Goal: Transaction & Acquisition: Purchase product/service

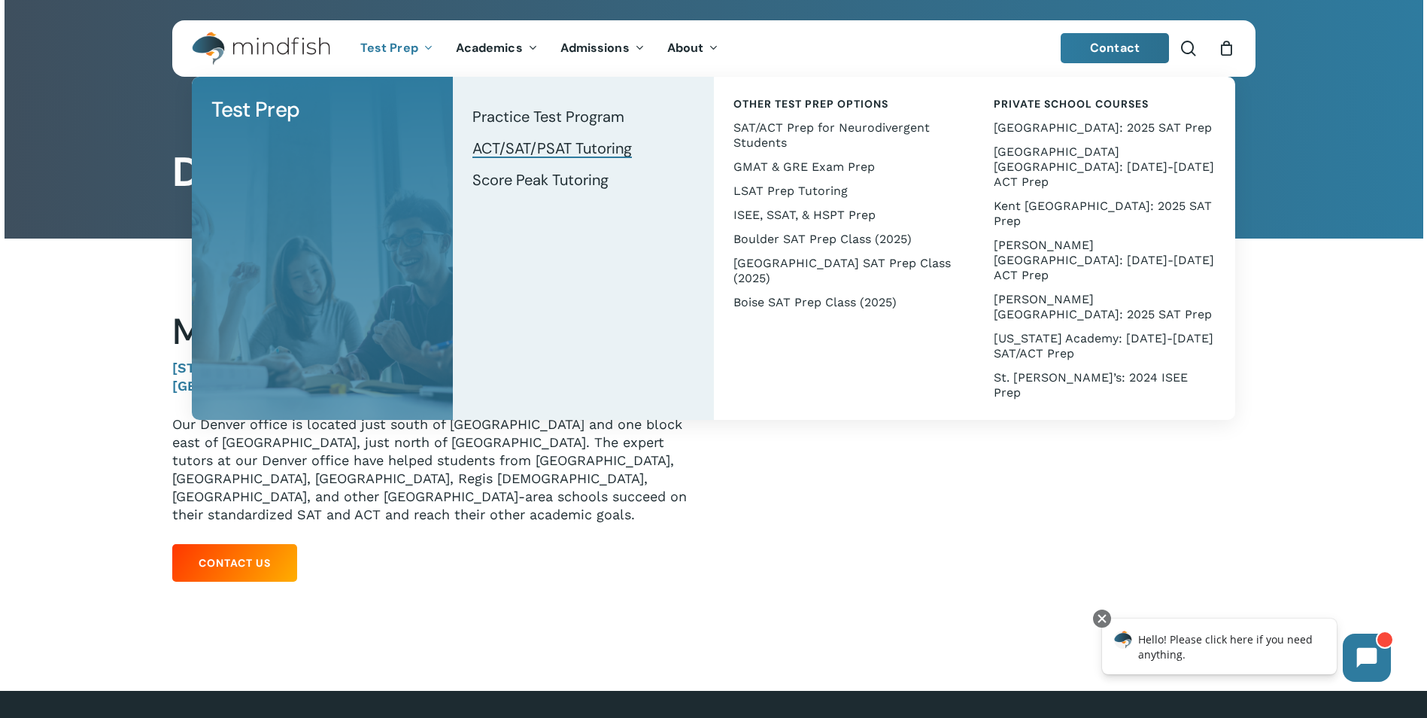
click at [508, 146] on span "ACT/SAT/PSAT Tutoring" at bounding box center [551, 148] width 159 height 20
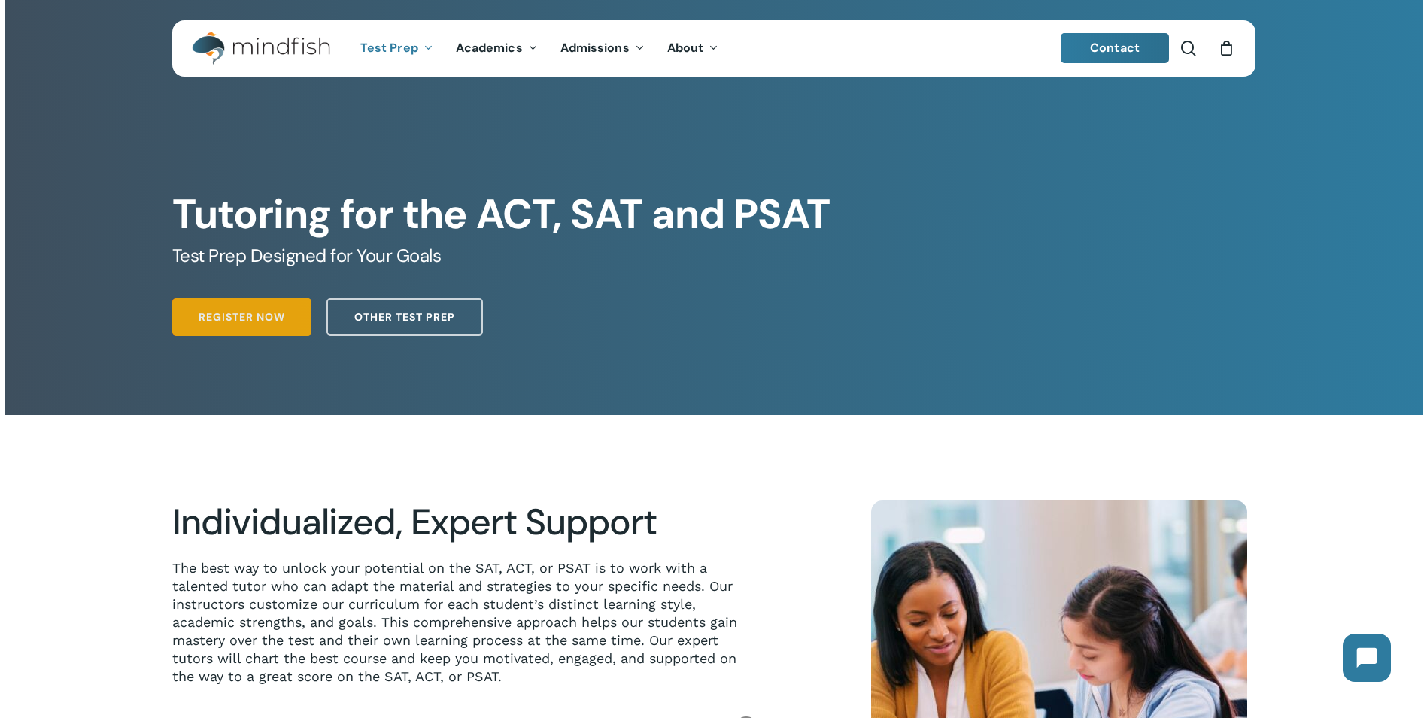
click at [260, 319] on span "Register Now" at bounding box center [242, 316] width 87 height 15
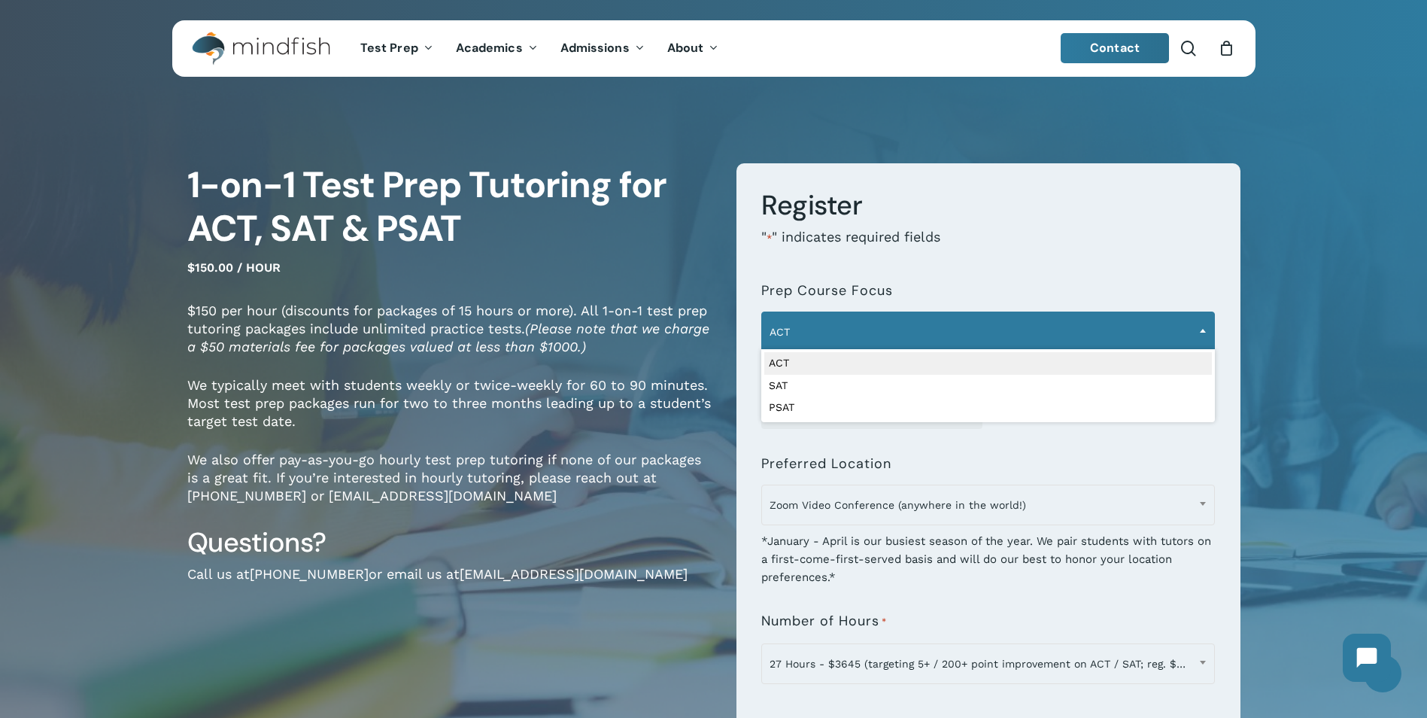
click at [831, 334] on span "ACT" at bounding box center [988, 332] width 452 height 32
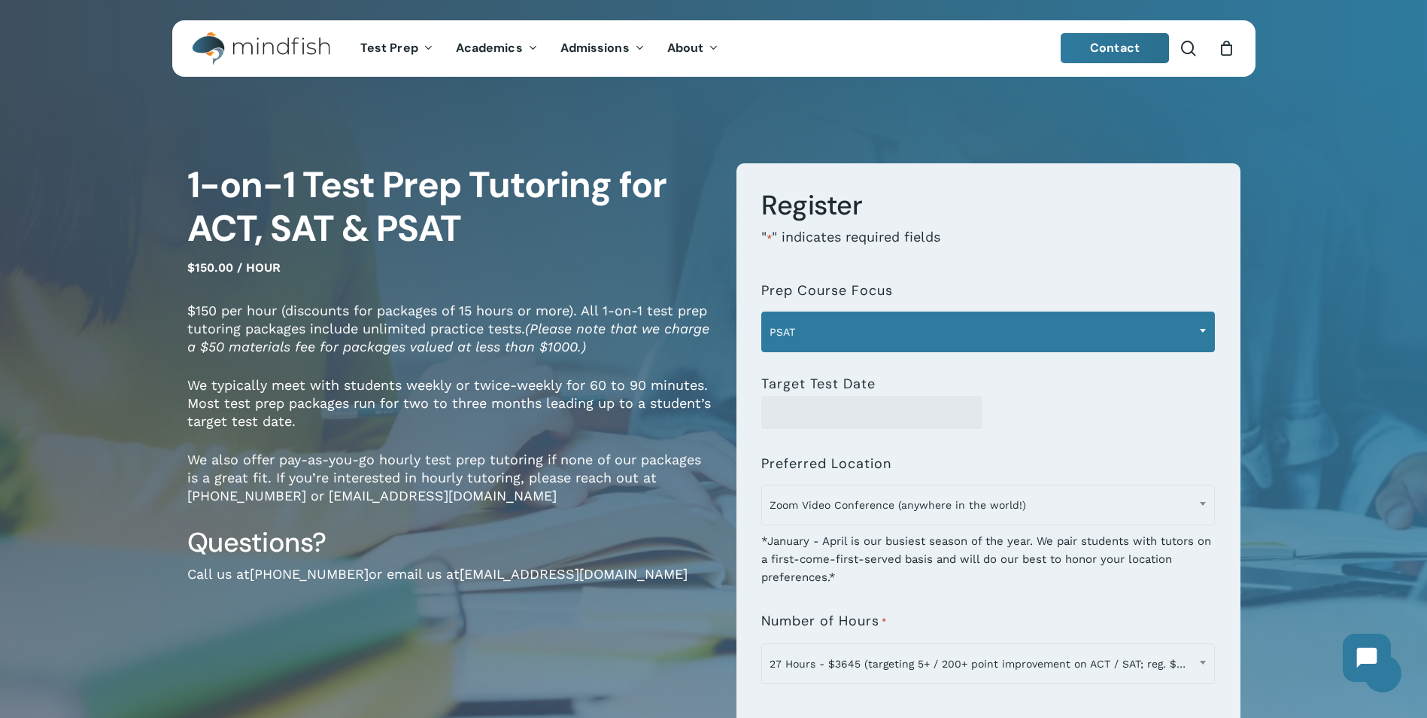
click at [809, 326] on span "PSAT" at bounding box center [988, 332] width 452 height 32
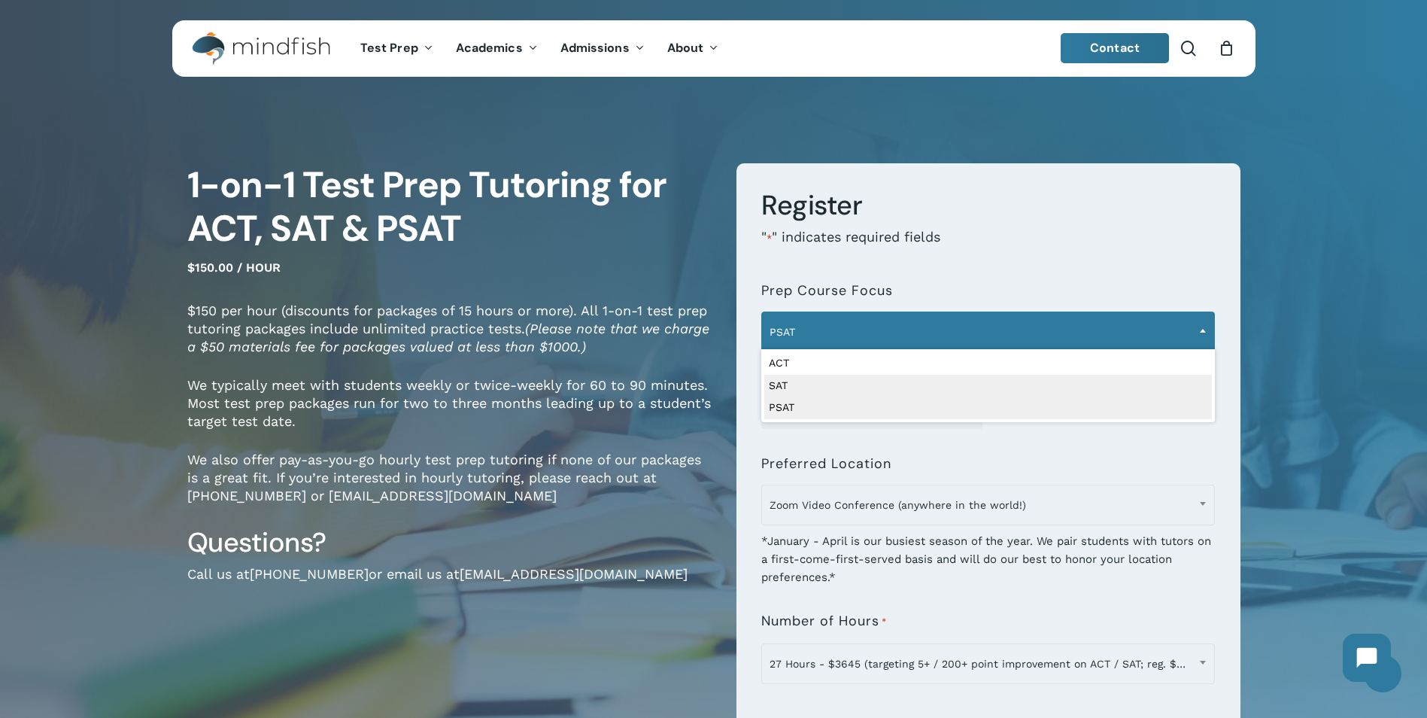
select select "***"
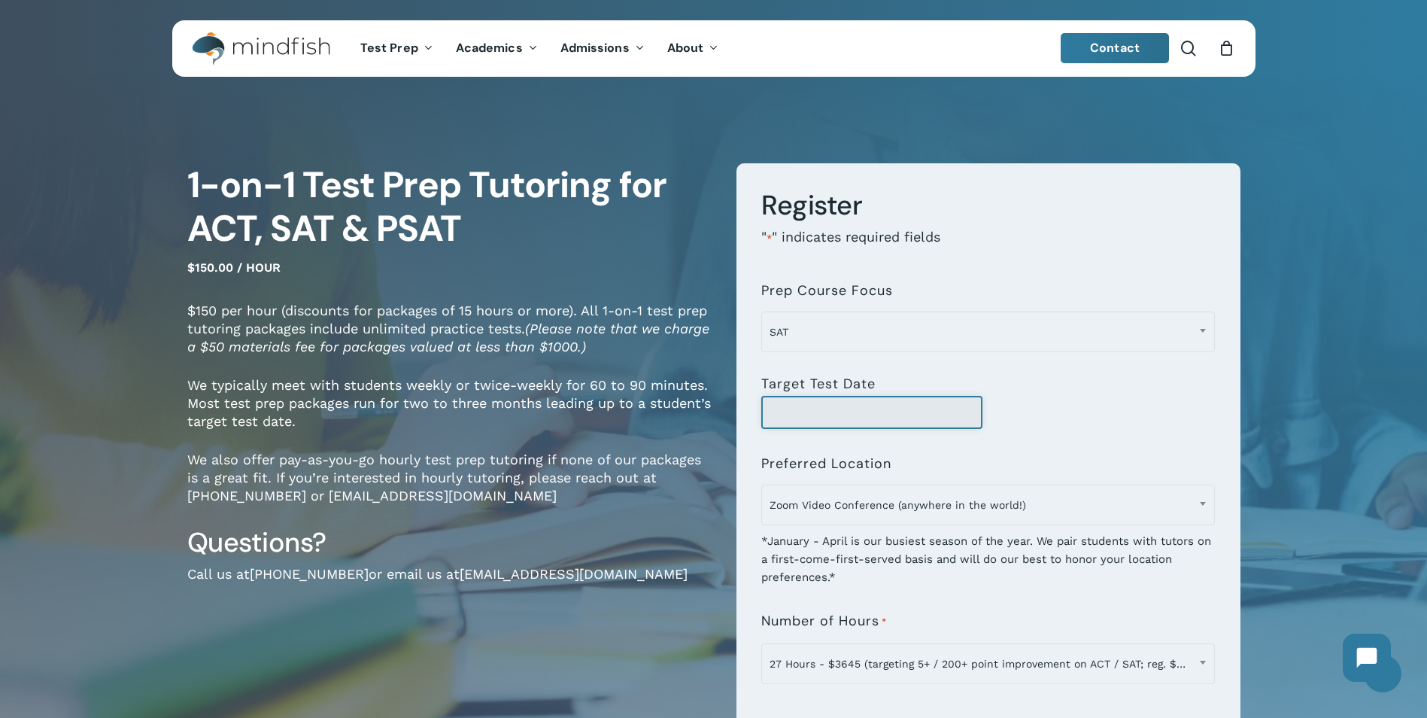
click at [855, 410] on input "Target Test Date" at bounding box center [871, 412] width 221 height 33
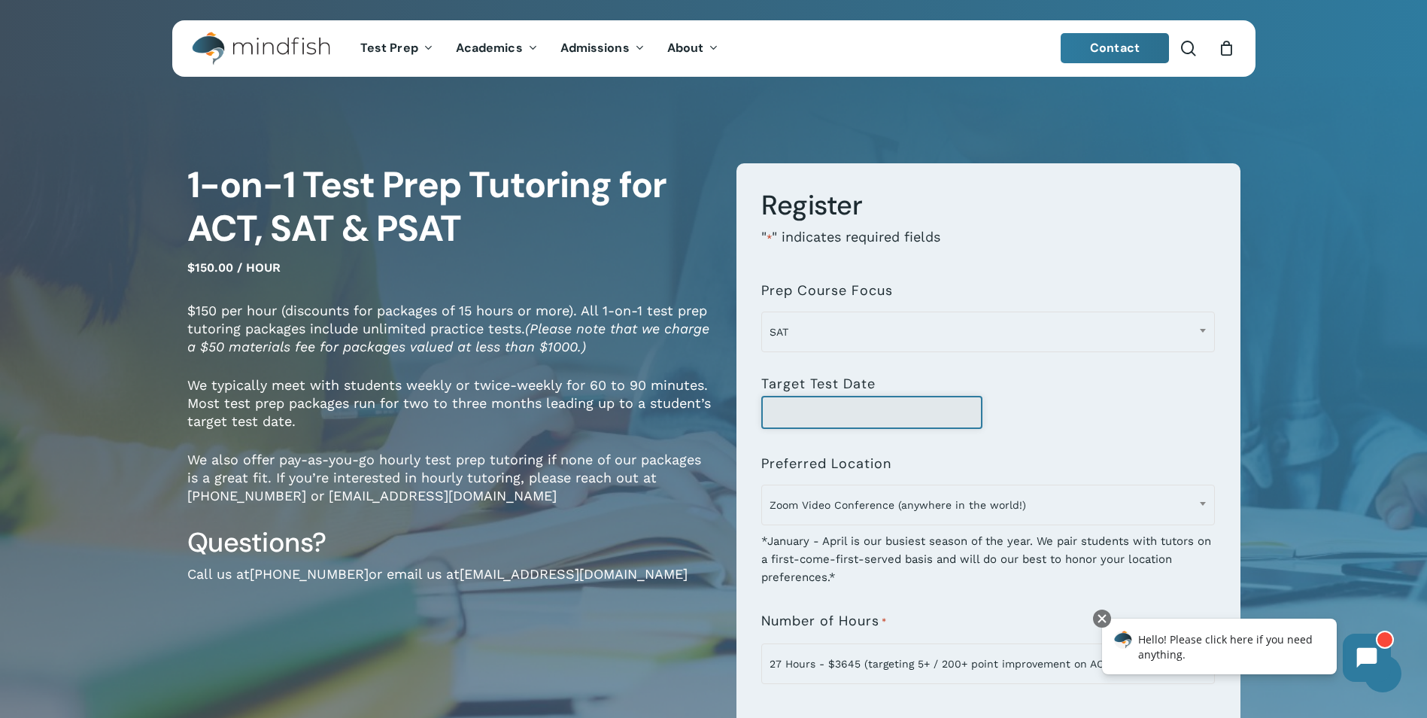
click at [789, 415] on input "Target Test Date" at bounding box center [871, 412] width 221 height 33
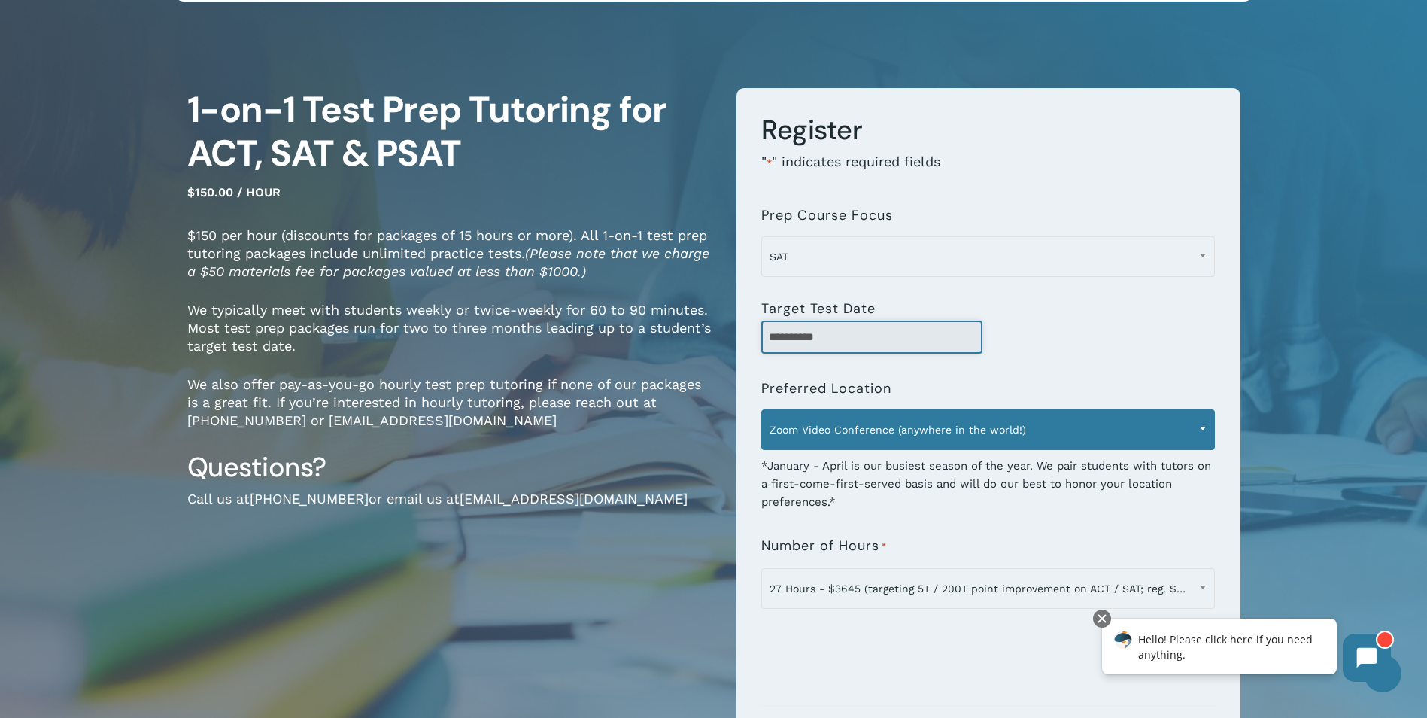
type input "**********"
click at [875, 433] on span "Zoom Video Conference (anywhere in the world!)" at bounding box center [988, 430] width 452 height 32
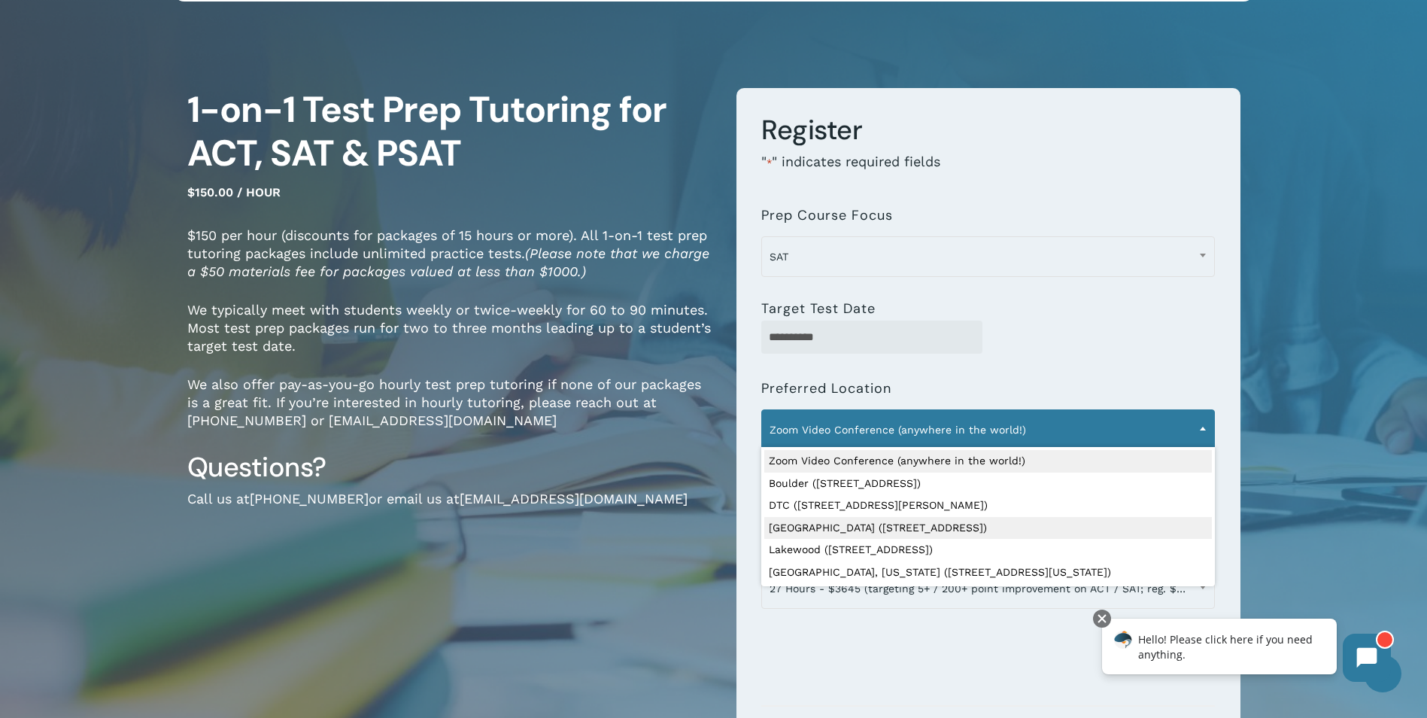
select select "**********"
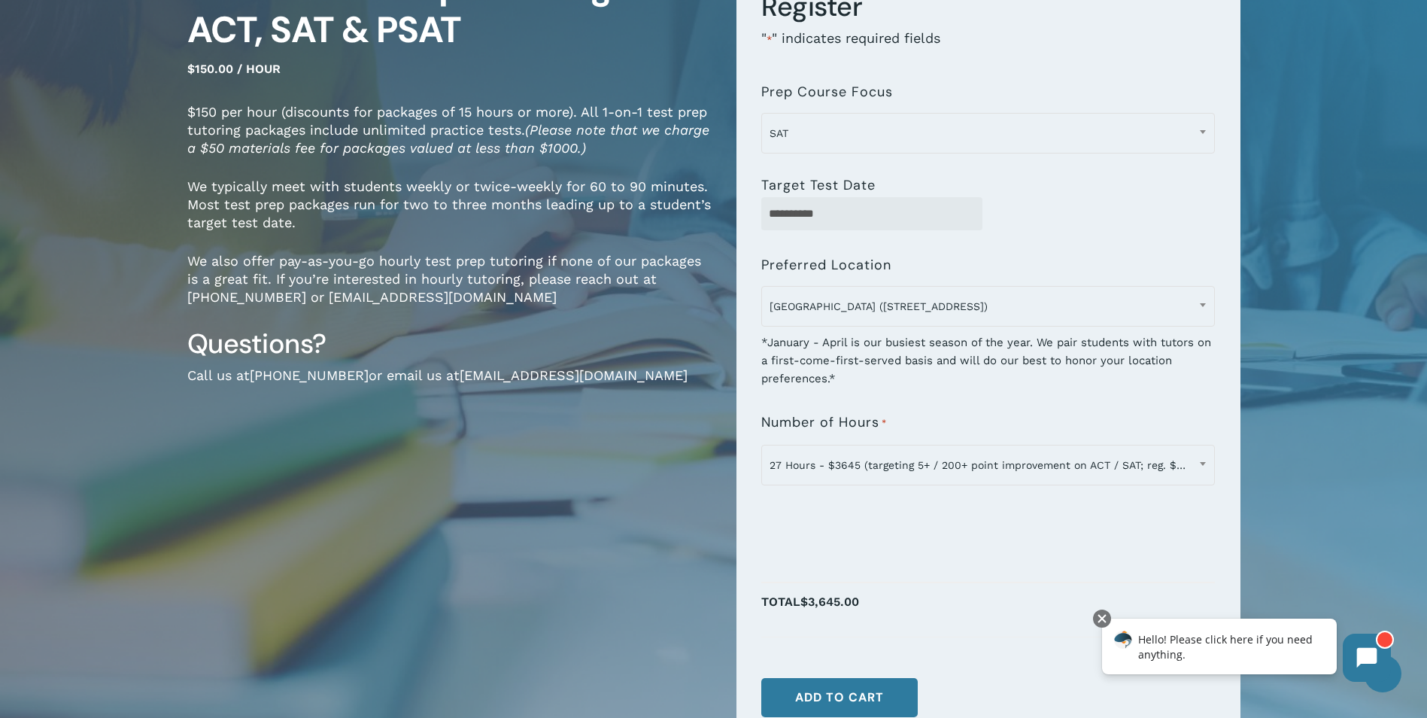
scroll to position [226, 0]
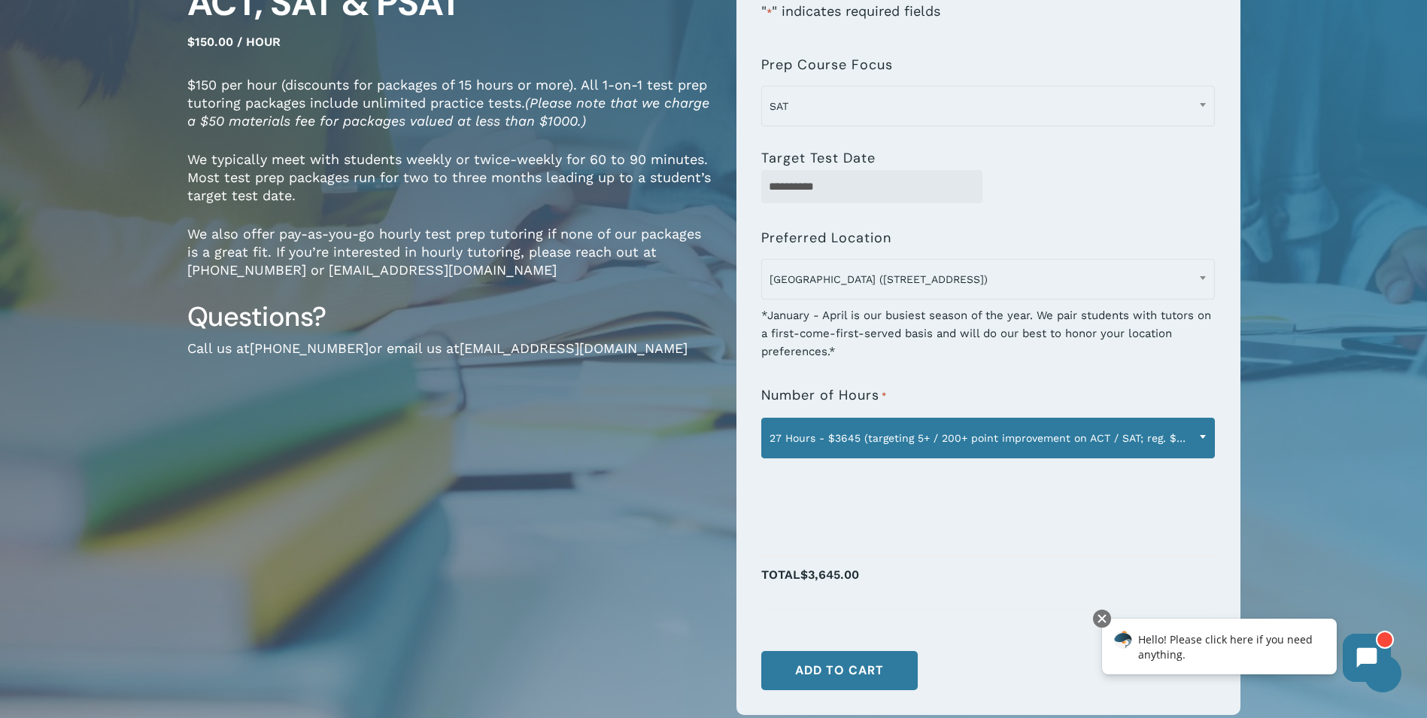
click at [1201, 439] on span at bounding box center [1203, 437] width 23 height 38
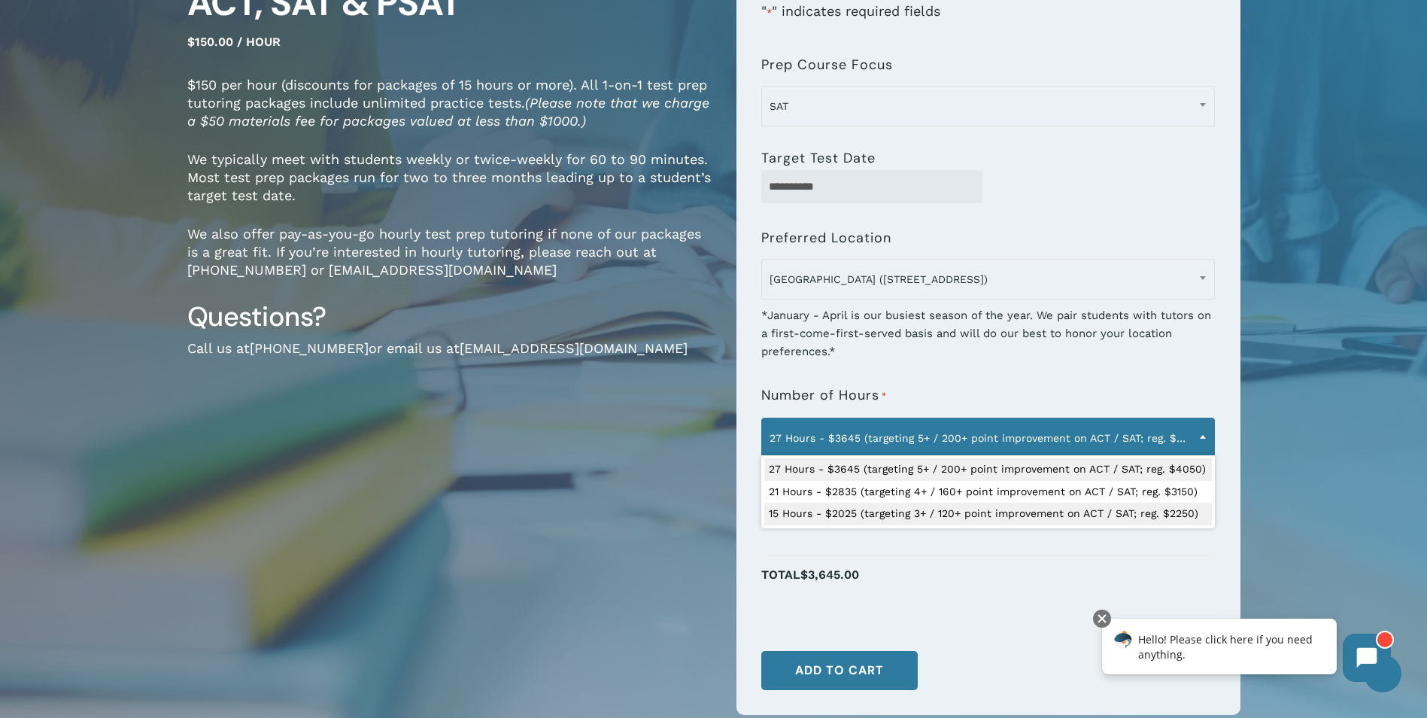
select select "**********"
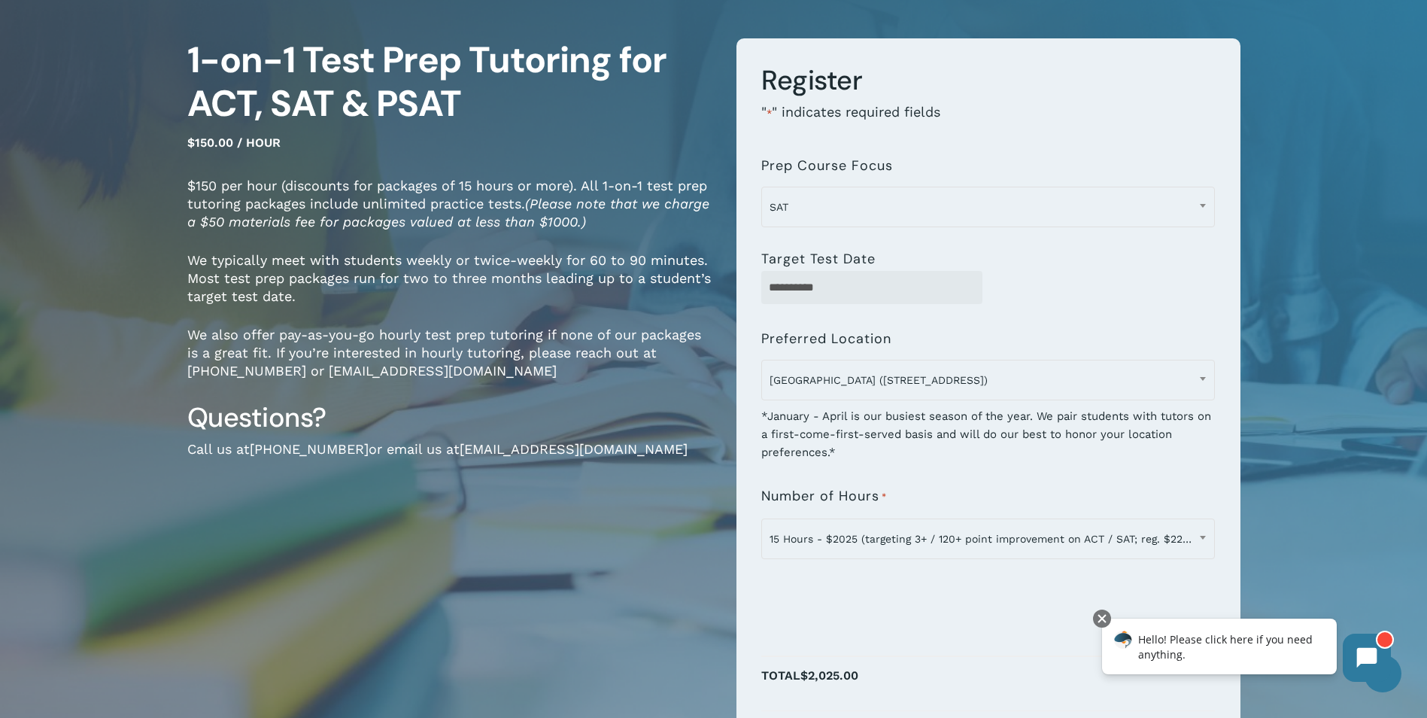
scroll to position [150, 0]
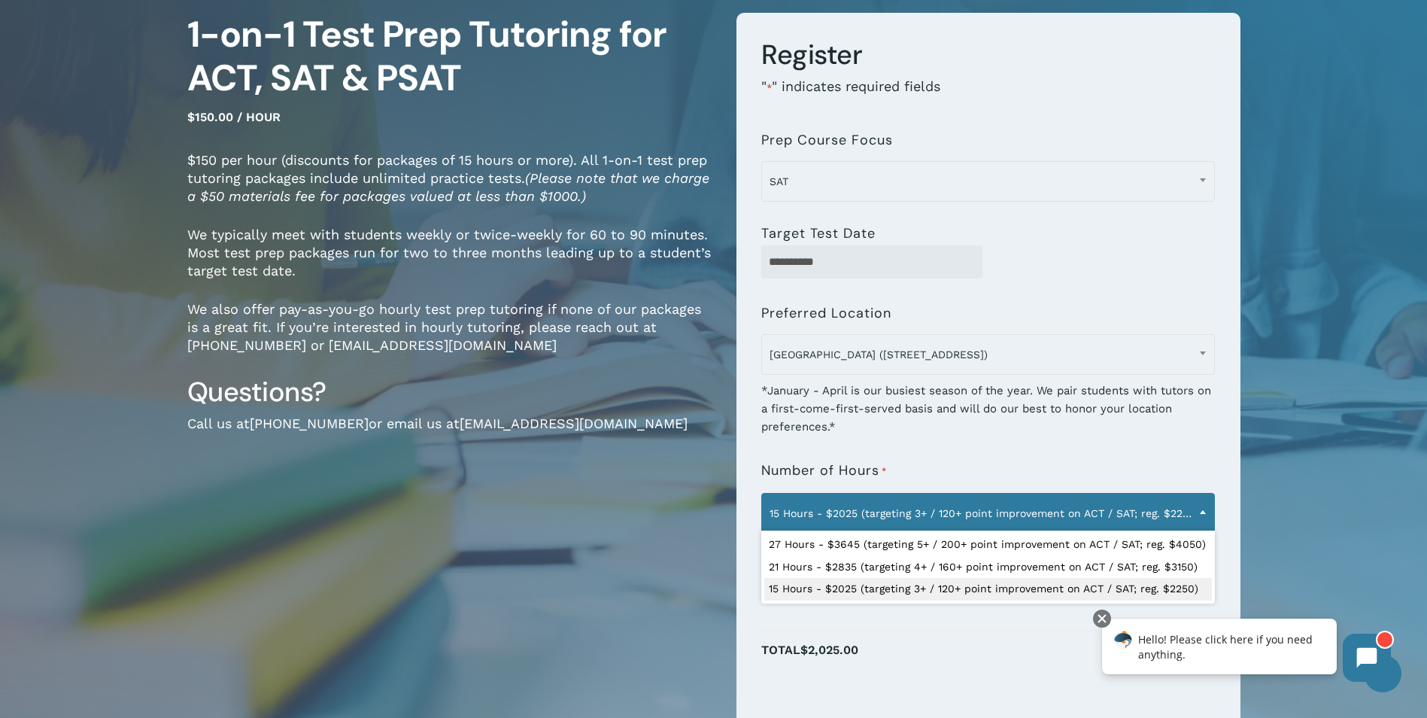
click at [1018, 508] on span "15 Hours - $2025 (targeting 3+ / 120+ point improvement on ACT / SAT; reg. $225…" at bounding box center [988, 513] width 452 height 32
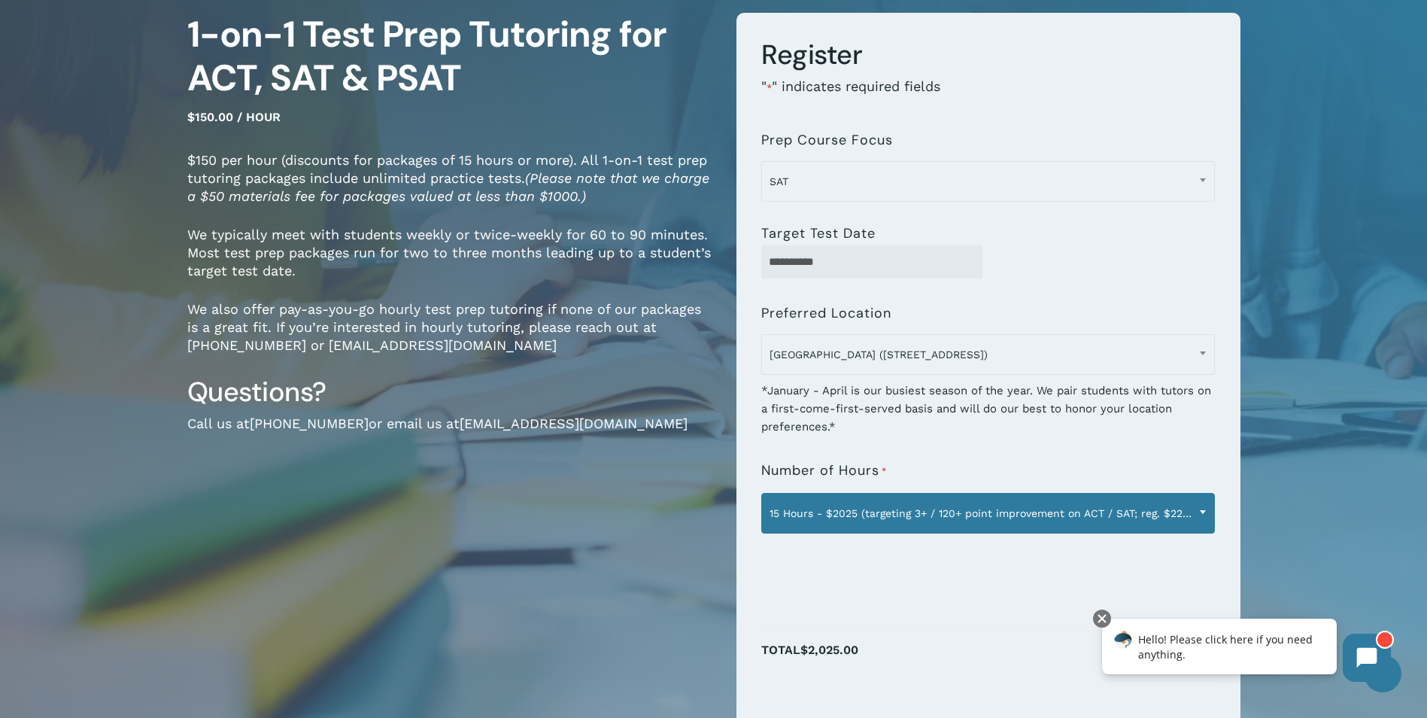
click at [1018, 508] on span "15 Hours - $2025 (targeting 3+ / 120+ point improvement on ACT / SAT; reg. $225…" at bounding box center [988, 513] width 452 height 32
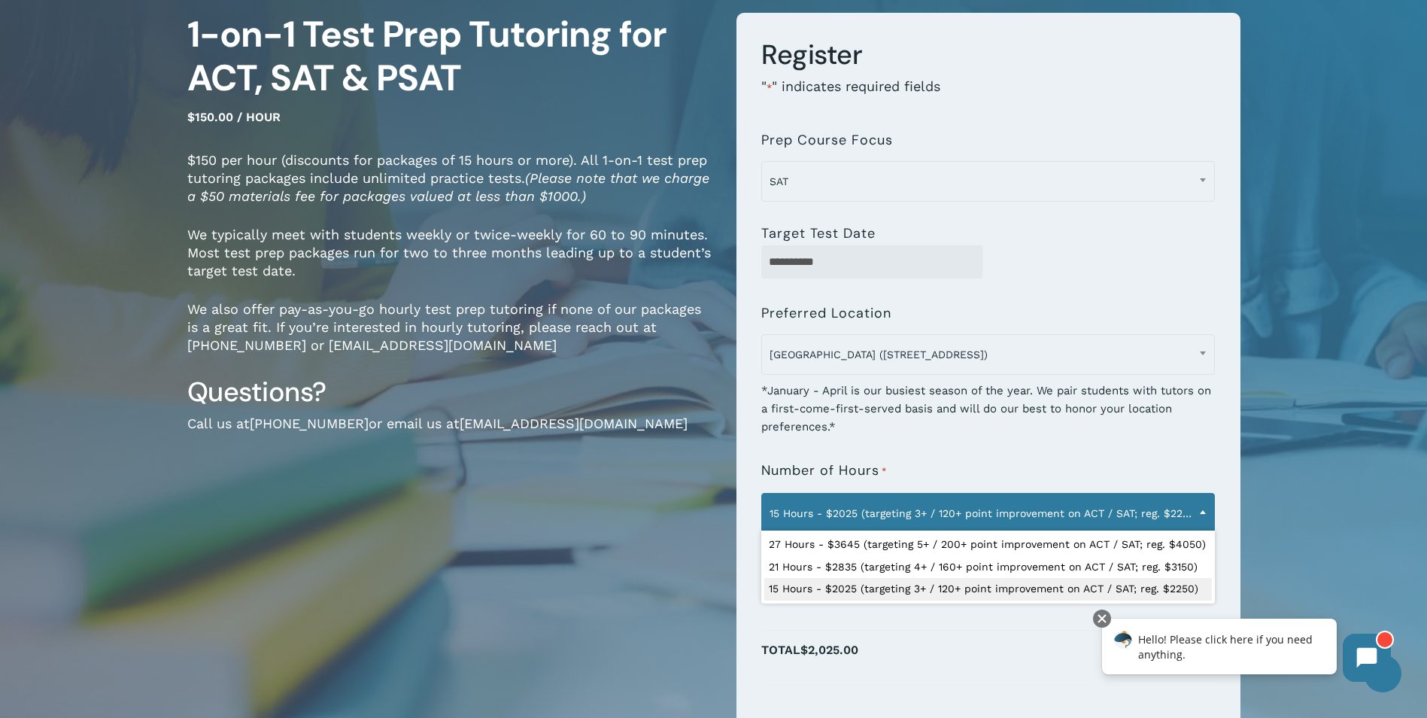
click at [1078, 497] on span "15 Hours - $2025 (targeting 3+ / 120+ point improvement on ACT / SAT; reg. $225…" at bounding box center [988, 513] width 452 height 32
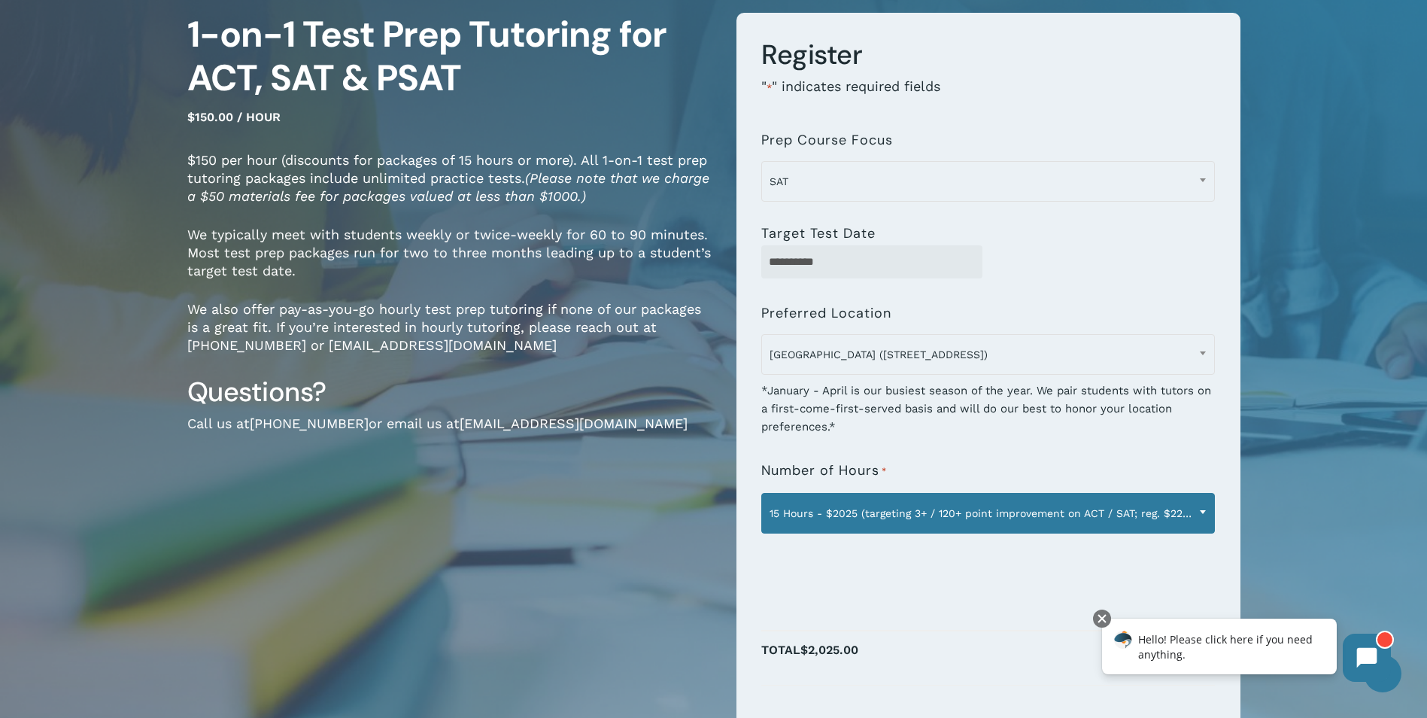
click at [1078, 497] on span "15 Hours - $2025 (targeting 3+ / 120+ point improvement on ACT / SAT; reg. $225…" at bounding box center [988, 513] width 452 height 32
click at [1204, 518] on span at bounding box center [1203, 512] width 23 height 38
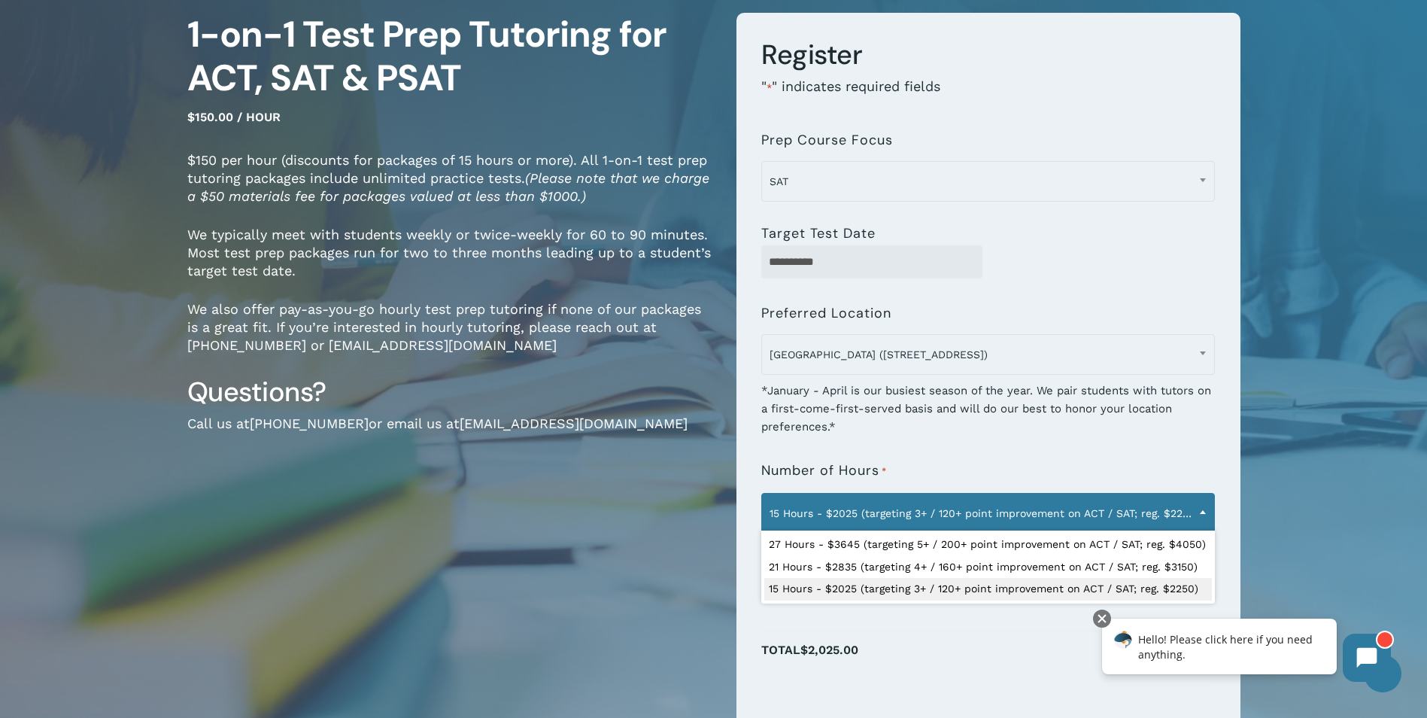
click at [1086, 617] on div at bounding box center [988, 618] width 454 height 24
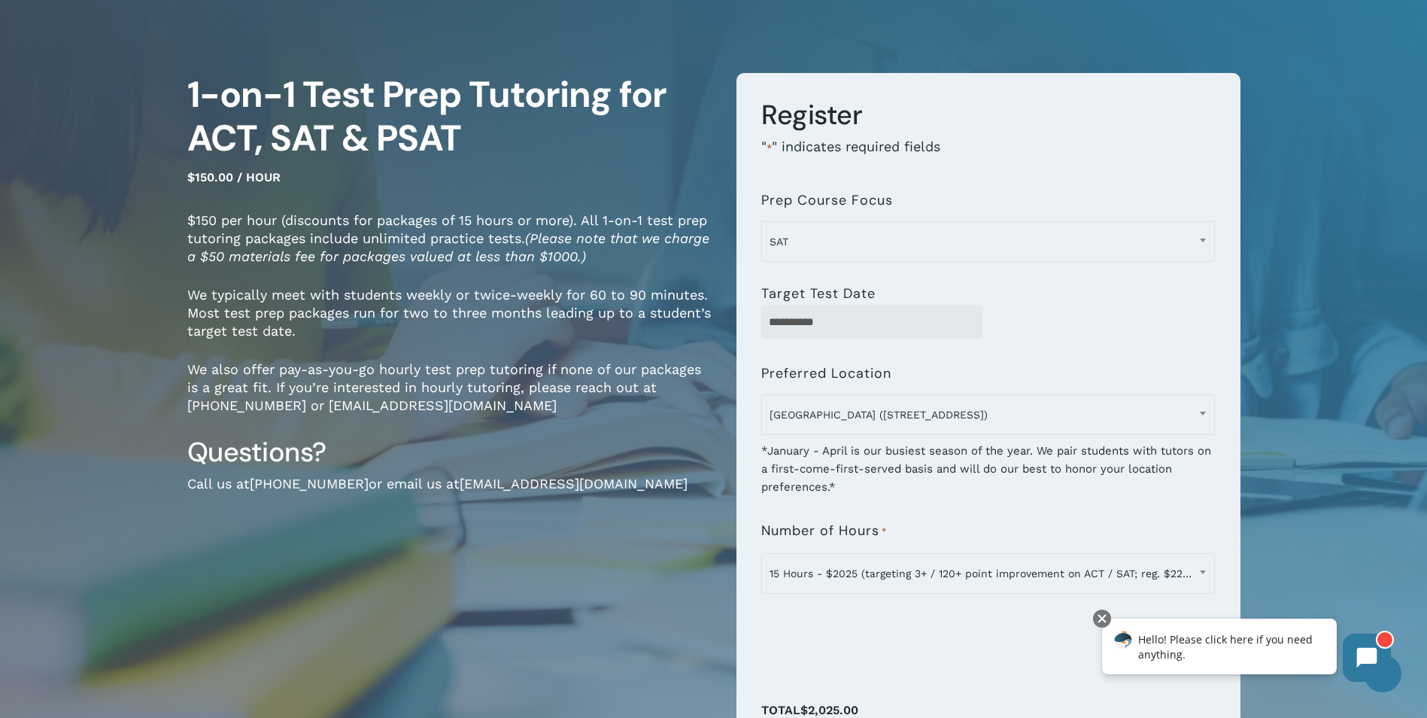
scroll to position [75, 0]
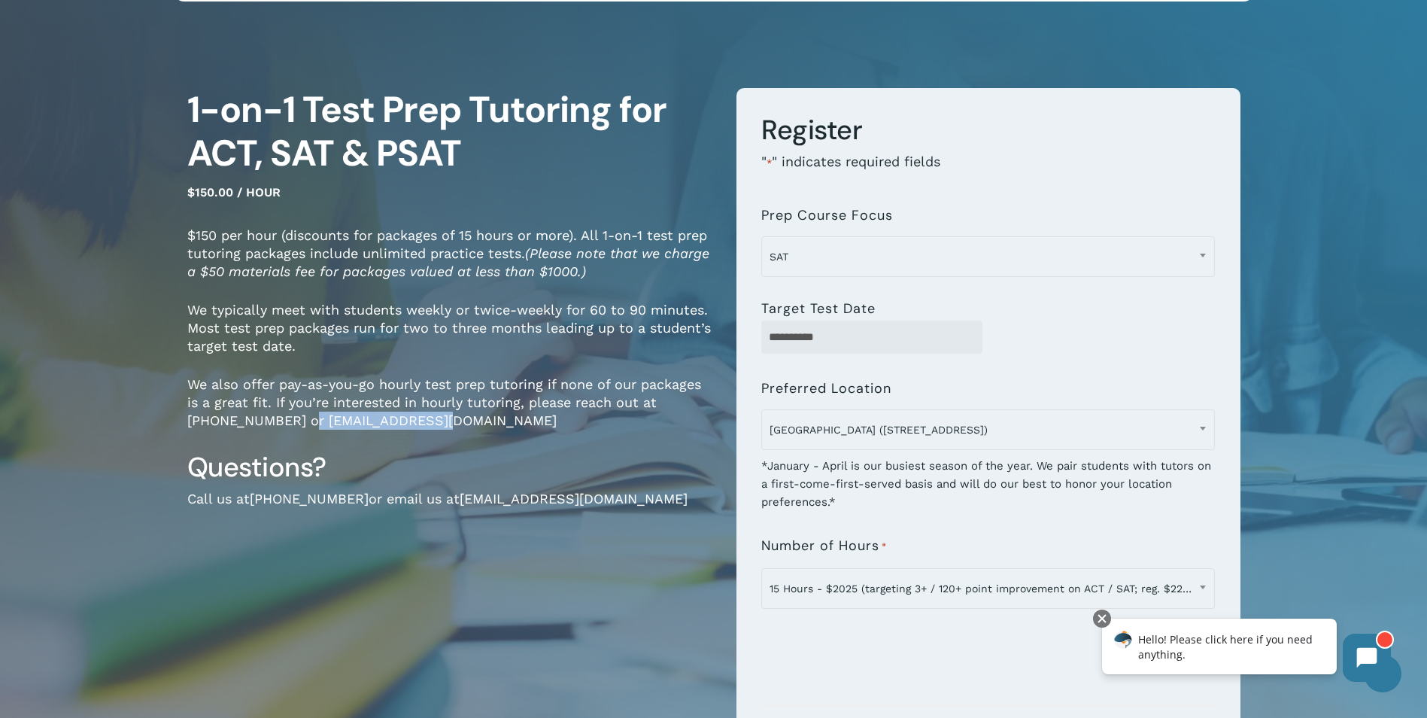
drag, startPoint x: 267, startPoint y: 419, endPoint x: 399, endPoint y: 418, distance: 131.7
click at [399, 418] on p "We also offer pay-as-you-go hourly test prep tutoring if none of our packages i…" at bounding box center [450, 412] width 527 height 74
drag, startPoint x: 398, startPoint y: 418, endPoint x: 369, endPoint y: 417, distance: 29.3
copy p "[EMAIL_ADDRESS][DOMAIN_NAME]"
